Goal: Information Seeking & Learning: Learn about a topic

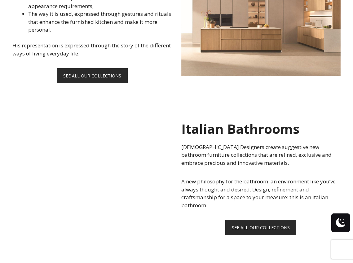
scroll to position [468, 0]
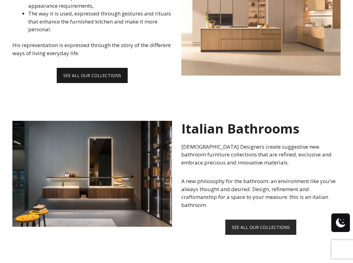
click at [100, 73] on link "SEE ALL OUR COLLECTIONS" at bounding box center [92, 75] width 71 height 15
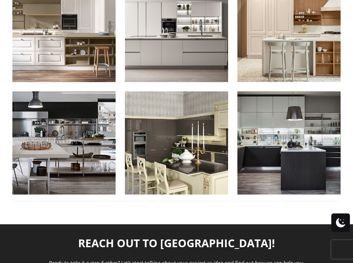
scroll to position [701, 0]
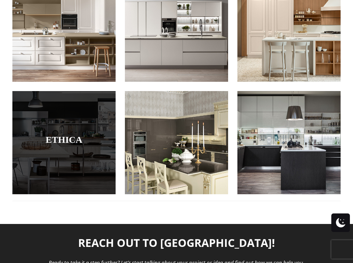
click at [55, 135] on link "Ethica" at bounding box center [64, 140] width 72 height 10
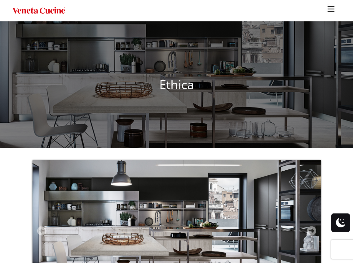
click at [234, 215] on img at bounding box center [177, 233] width 289 height 147
